Goal: Task Accomplishment & Management: Use online tool/utility

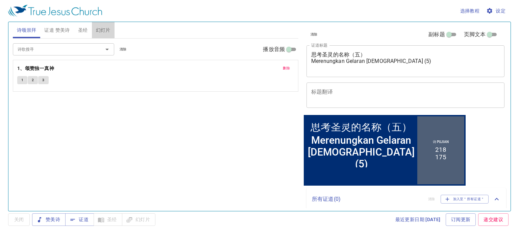
click at [103, 31] on span "幻灯片" at bounding box center [103, 30] width 15 height 8
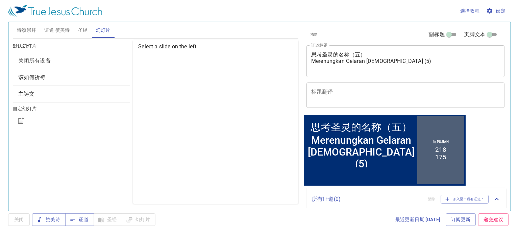
click at [90, 61] on span "关闭所有设备" at bounding box center [71, 61] width 107 height 8
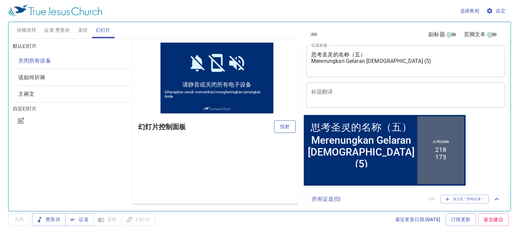
drag, startPoint x: 290, startPoint y: 125, endPoint x: 282, endPoint y: 129, distance: 9.1
click at [286, 127] on div "预览 幻灯片控制面板 投射" at bounding box center [216, 122] width 166 height 164
click at [282, 129] on span "投射" at bounding box center [285, 126] width 11 height 8
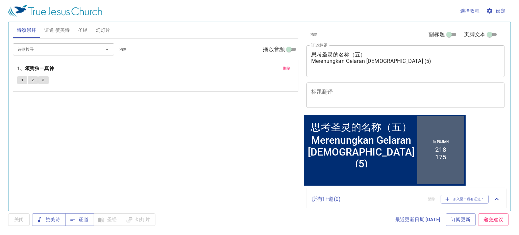
click at [98, 30] on span "幻灯片" at bounding box center [103, 30] width 15 height 8
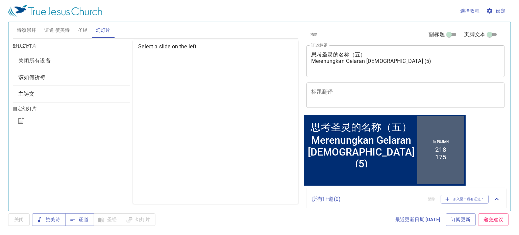
click at [110, 65] on div "关闭所有设备" at bounding box center [72, 61] width 118 height 16
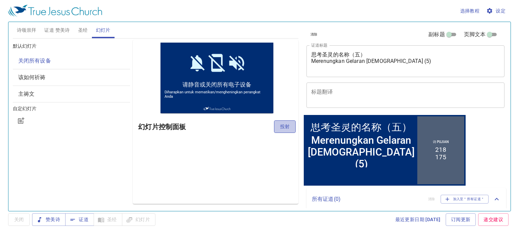
click at [280, 128] on span "投射" at bounding box center [285, 126] width 11 height 8
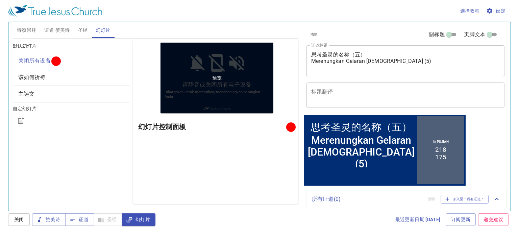
click at [254, 76] on div "预览" at bounding box center [217, 78] width 113 height 71
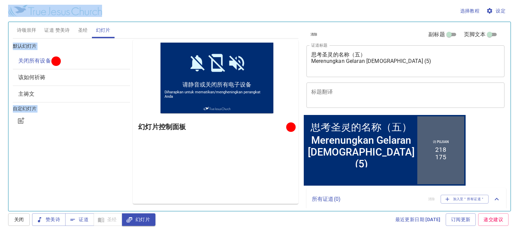
drag, startPoint x: 227, startPoint y: 87, endPoint x: 472, endPoint y: 15, distance: 255.5
click at [472, 15] on div "选择教程 设定 诗颂崇拜 证道 赞美诗 圣经 幻灯片 诗歌搜寻 诗歌搜寻 清除 播放音频 删除 1、颂赞独一真神 1 2 3 诗歌搜寻 诗歌搜寻 清除 播放音…" at bounding box center [259, 117] width 519 height 235
click at [110, 119] on div at bounding box center [72, 121] width 118 height 16
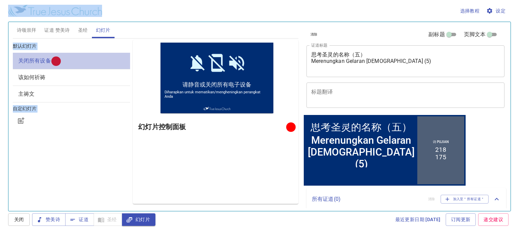
click at [46, 59] on span "关闭所有设备" at bounding box center [34, 60] width 33 height 6
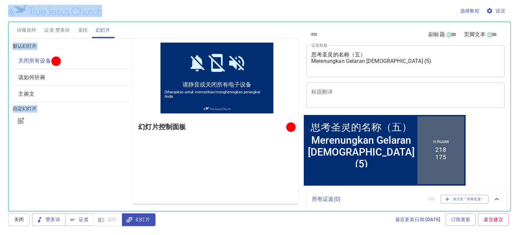
click at [29, 77] on span "该如何祈祷" at bounding box center [31, 77] width 27 height 6
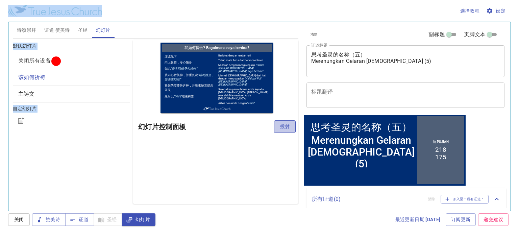
click at [286, 127] on span "投射" at bounding box center [285, 126] width 11 height 8
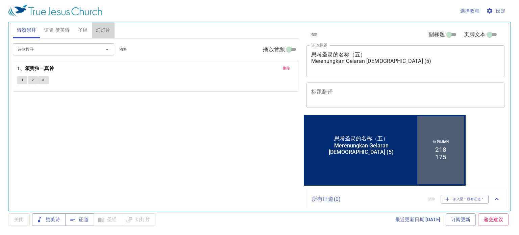
click at [104, 29] on span "幻灯片" at bounding box center [103, 30] width 15 height 8
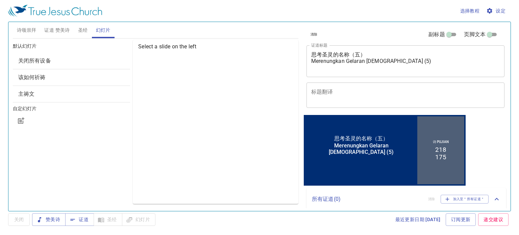
click at [58, 70] on div "该如何祈祷" at bounding box center [72, 77] width 118 height 16
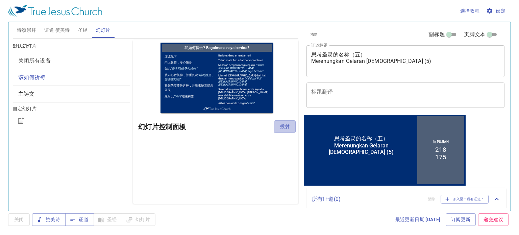
click at [287, 127] on span "投射" at bounding box center [285, 126] width 11 height 8
drag, startPoint x: 79, startPoint y: 146, endPoint x: 68, endPoint y: 123, distance: 25.9
click at [79, 144] on div "默认幻灯片 关闭所有设备 该如何祈祷 主祷文 自定幻灯片" at bounding box center [71, 122] width 120 height 167
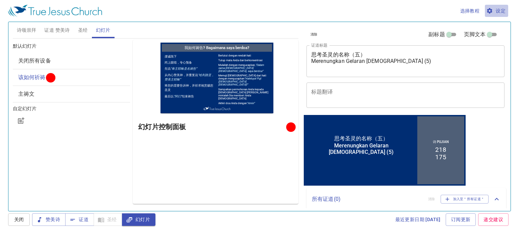
click at [503, 14] on span "设定" at bounding box center [497, 11] width 18 height 8
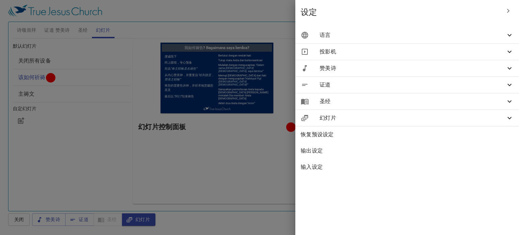
click at [510, 50] on icon at bounding box center [510, 52] width 8 height 8
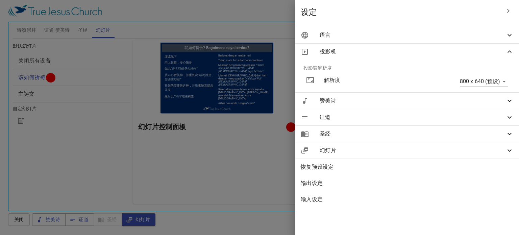
click at [503, 78] on body "选择教程 设定 诗颂崇拜 证道 赞美诗 圣经 幻灯片 诗歌搜寻 诗歌搜寻 清除 播放音频 删除 1、颂赞独一真神 1 2 3 诗歌搜寻 诗歌搜寻 清除 播放音…" at bounding box center [259, 117] width 519 height 235
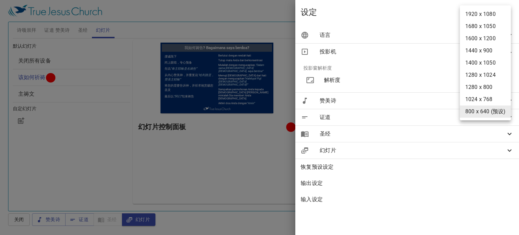
click at [423, 18] on div at bounding box center [259, 117] width 519 height 235
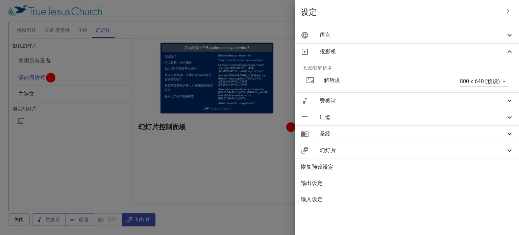
click at [260, 183] on div at bounding box center [259, 117] width 519 height 235
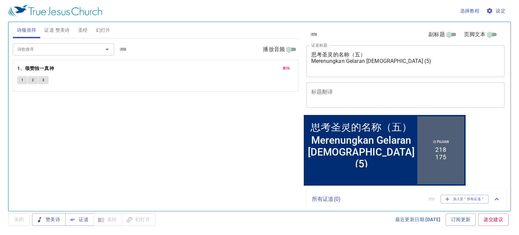
drag, startPoint x: 0, startPoint y: 0, endPoint x: 98, endPoint y: 30, distance: 102.2
click at [98, 30] on span "幻灯片" at bounding box center [103, 30] width 15 height 8
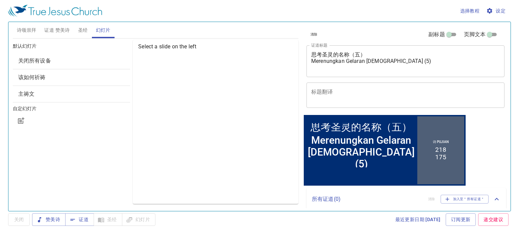
drag, startPoint x: 71, startPoint y: 61, endPoint x: 94, endPoint y: 62, distance: 22.7
click at [70, 63] on span "关闭所有设备" at bounding box center [71, 61] width 107 height 8
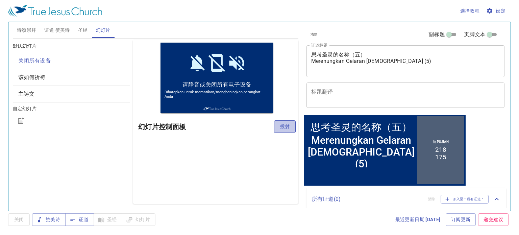
click at [282, 130] on span "投射" at bounding box center [285, 126] width 11 height 8
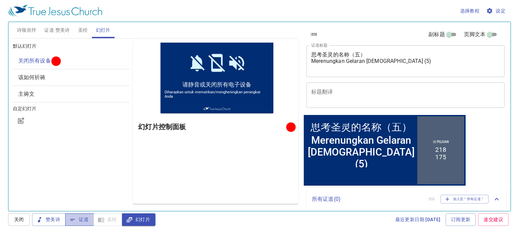
click at [85, 222] on span "证道" at bounding box center [80, 219] width 18 height 8
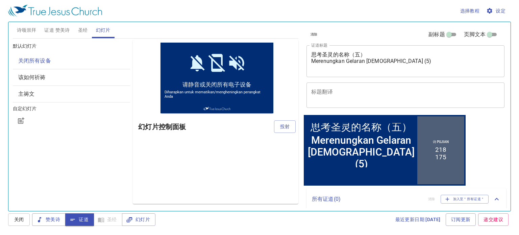
click at [499, 9] on span "设定" at bounding box center [497, 11] width 18 height 8
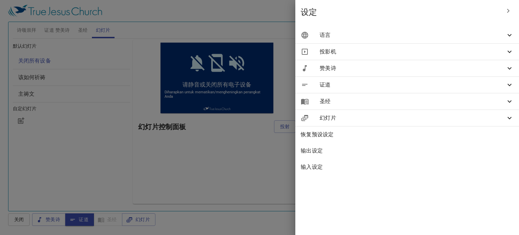
click at [503, 48] on span "投影机" at bounding box center [413, 52] width 186 height 8
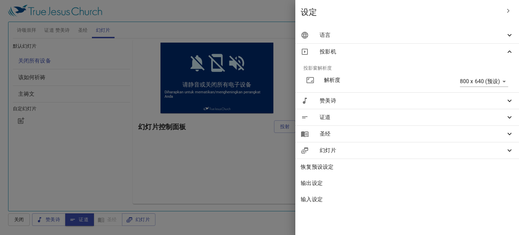
click at [507, 100] on icon at bounding box center [510, 101] width 8 height 8
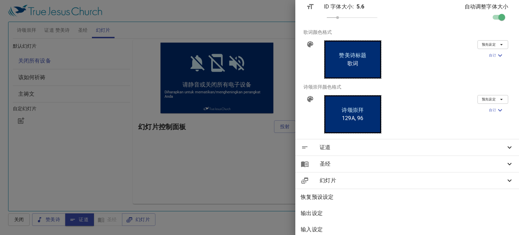
scroll to position [216, 0]
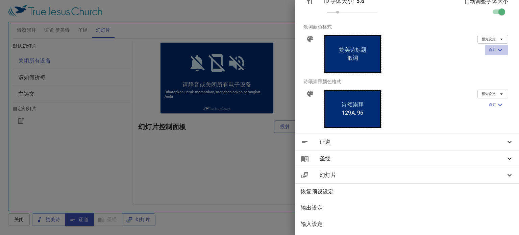
click at [498, 46] on icon "button" at bounding box center [500, 50] width 8 height 8
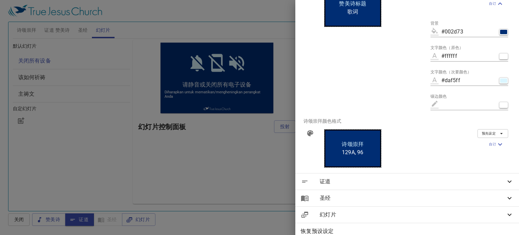
scroll to position [302, 0]
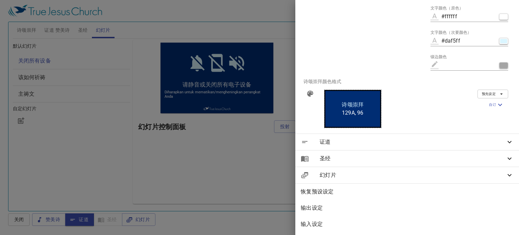
click at [500, 62] on button "button" at bounding box center [503, 65] width 9 height 6
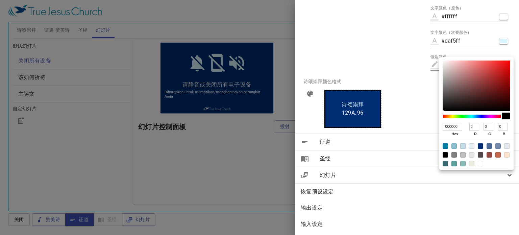
click at [443, 156] on div at bounding box center [445, 154] width 5 height 5
type input "#000000"
click at [444, 154] on div at bounding box center [445, 154] width 5 height 5
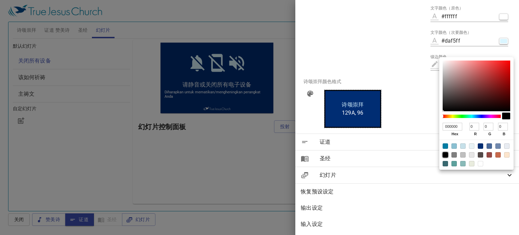
click at [445, 153] on div at bounding box center [445, 154] width 5 height 5
click at [446, 152] on div at bounding box center [477, 155] width 74 height 30
click at [446, 154] on div at bounding box center [445, 154] width 5 height 5
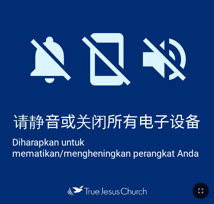
drag, startPoint x: 202, startPoint y: 187, endPoint x: 204, endPoint y: 208, distance: 21.7
click at [202, 187] on button "button" at bounding box center [200, 191] width 16 height 16
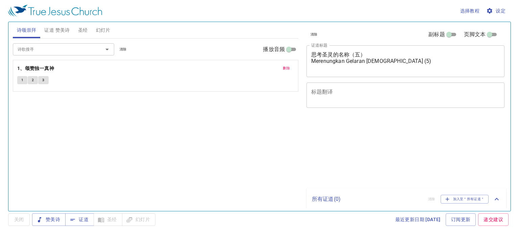
click at [93, 32] on button "幻灯片" at bounding box center [103, 30] width 23 height 16
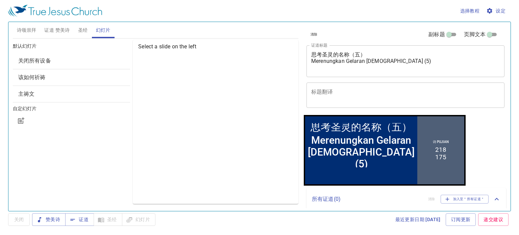
drag, startPoint x: 100, startPoint y: 78, endPoint x: 114, endPoint y: 76, distance: 13.3
click at [100, 78] on span "该如何祈祷" at bounding box center [71, 77] width 107 height 8
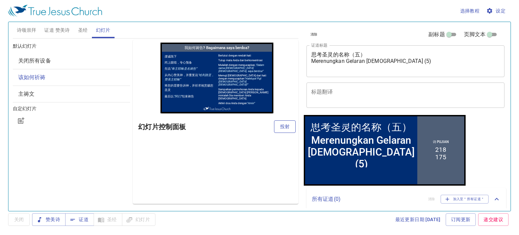
click at [274, 128] on button "投射" at bounding box center [285, 126] width 22 height 13
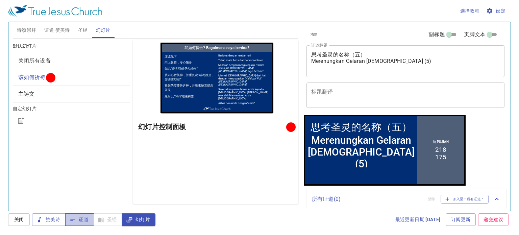
click at [87, 215] on span "证道" at bounding box center [80, 219] width 18 height 8
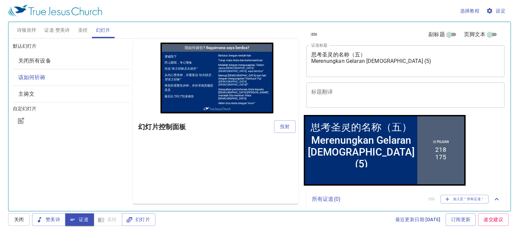
click at [56, 34] on button "证道 赞美诗" at bounding box center [56, 30] width 33 height 16
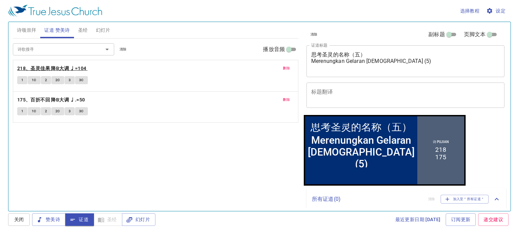
click at [40, 70] on b "218、圣灵佳果 降B大调 ♩=104" at bounding box center [51, 68] width 69 height 8
click at [39, 82] on button "1C" at bounding box center [34, 80] width 13 height 8
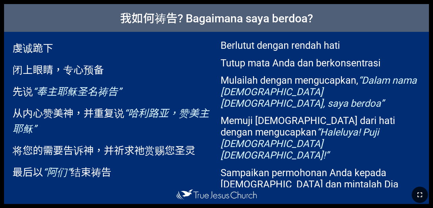
click at [272, 196] on icon "button" at bounding box center [420, 194] width 8 height 8
